Goal: Transaction & Acquisition: Register for event/course

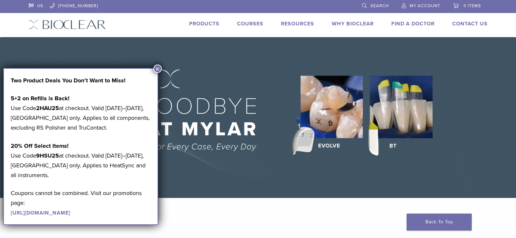
click at [157, 69] on button "×" at bounding box center [157, 68] width 8 height 8
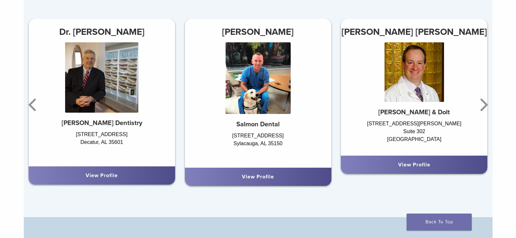
scroll to position [423, 0]
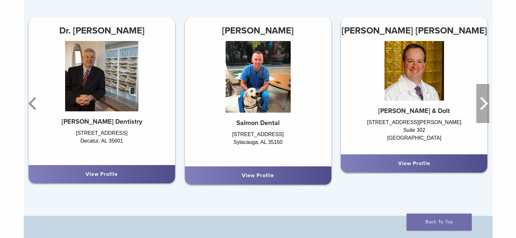
click at [481, 103] on icon "Next" at bounding box center [482, 103] width 13 height 39
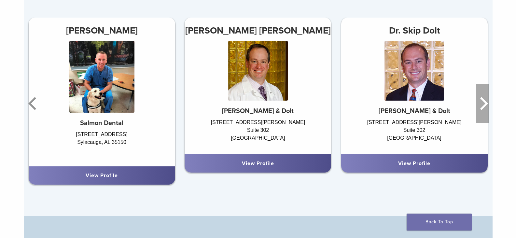
click at [481, 103] on icon "Next" at bounding box center [482, 103] width 13 height 39
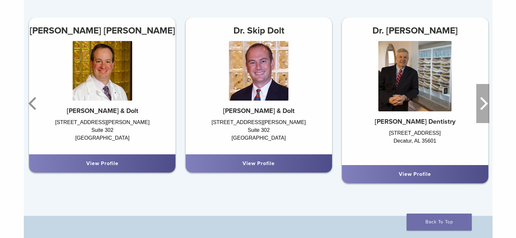
click at [481, 103] on icon "Next" at bounding box center [482, 103] width 13 height 39
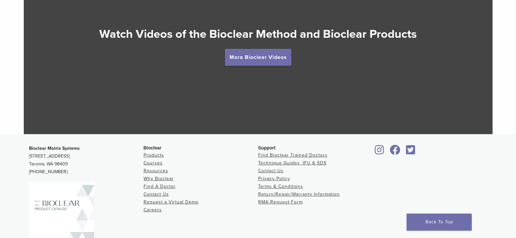
scroll to position [1205, 0]
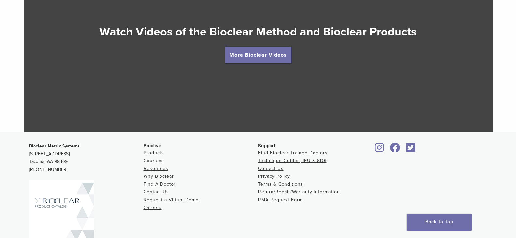
click at [153, 163] on link "Courses" at bounding box center [153, 161] width 19 height 6
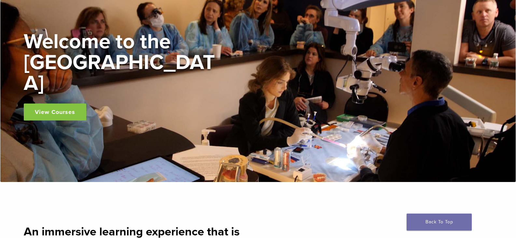
scroll to position [98, 0]
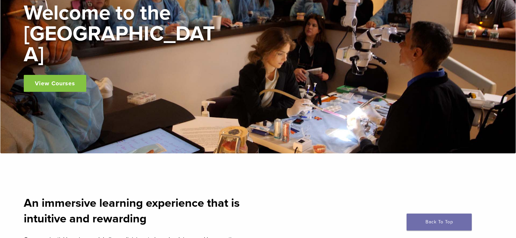
click at [63, 75] on link "View Courses" at bounding box center [55, 83] width 63 height 17
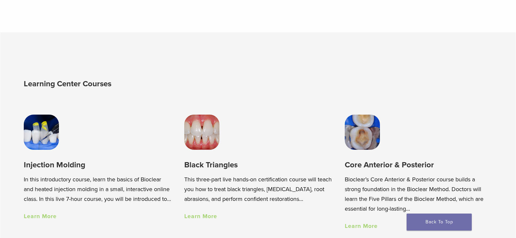
scroll to position [228, 0]
